Goal: Information Seeking & Learning: Learn about a topic

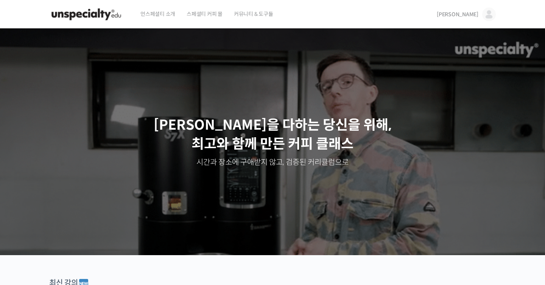
click at [480, 24] on link "[PERSON_NAME]" at bounding box center [466, 14] width 59 height 29
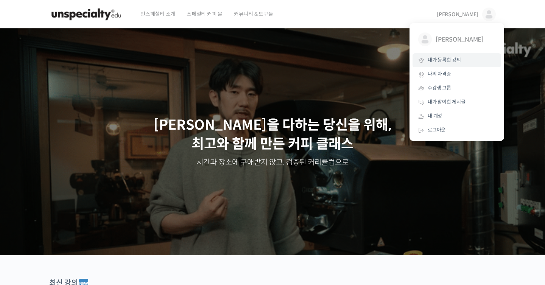
click at [445, 60] on span "내가 등록한 강의" at bounding box center [444, 60] width 33 height 6
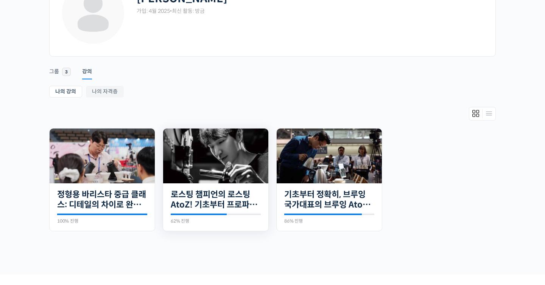
click at [195, 158] on img at bounding box center [215, 156] width 105 height 55
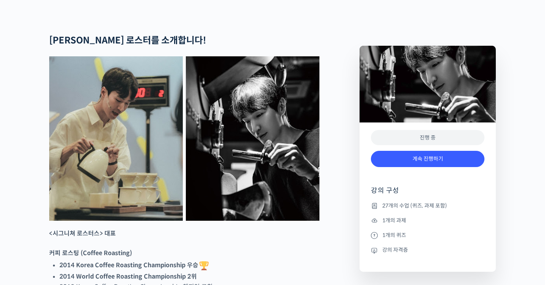
scroll to position [421, 0]
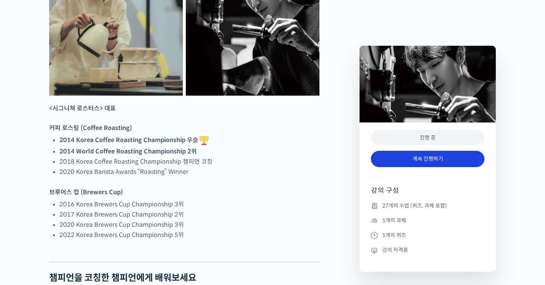
click at [423, 162] on link "계속 진행하기" at bounding box center [428, 159] width 114 height 16
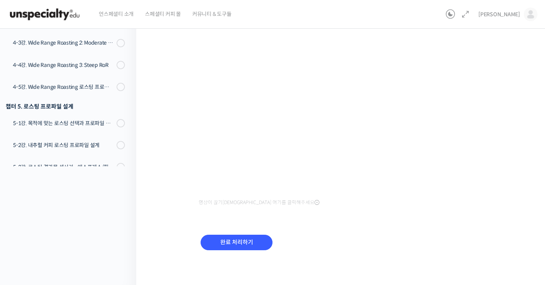
scroll to position [58, 0]
